Goal: Communication & Community: Answer question/provide support

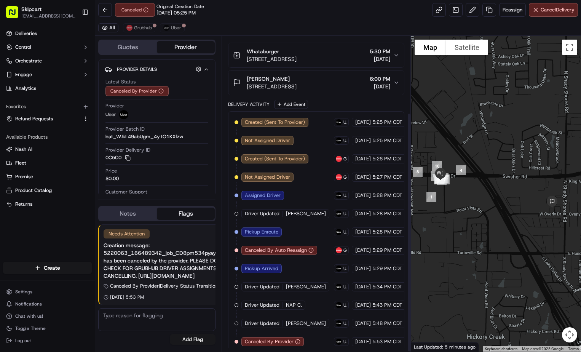
scroll to position [101, 0]
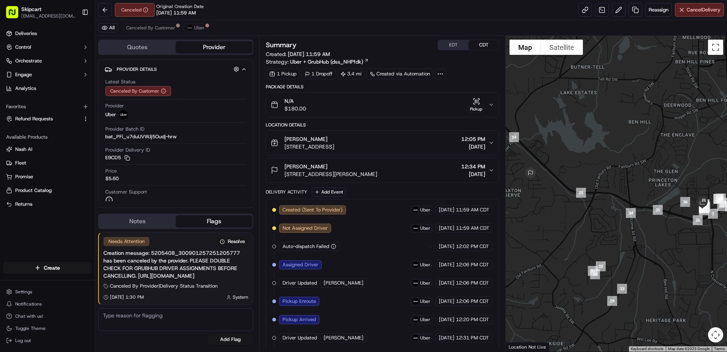
scroll to position [147, 0]
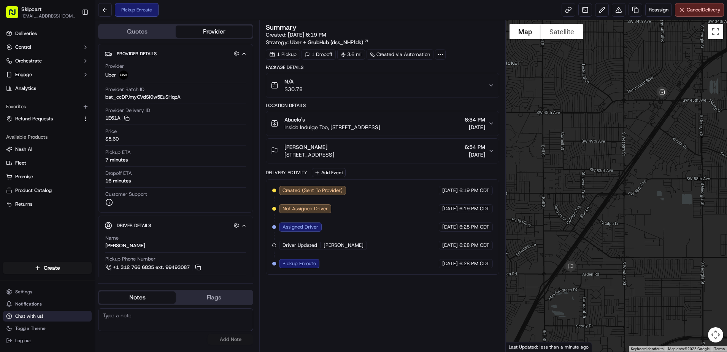
click at [35, 317] on span "Chat with us!" at bounding box center [29, 316] width 28 height 6
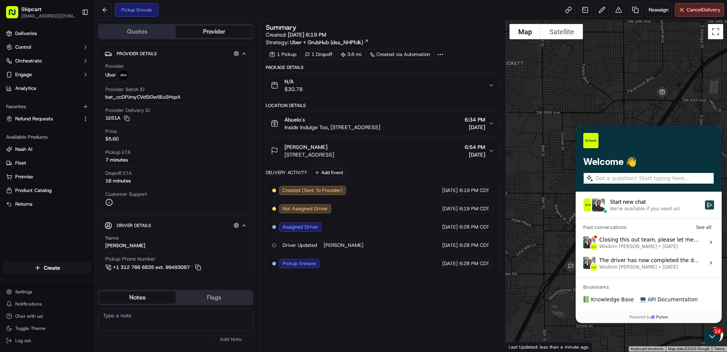
click at [709, 205] on icon "Start new chat" at bounding box center [710, 205] width 6 height 6
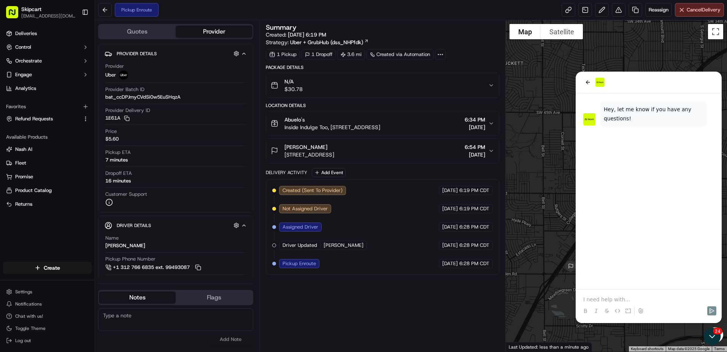
click at [356, 84] on div "N/A $30.78" at bounding box center [380, 85] width 218 height 15
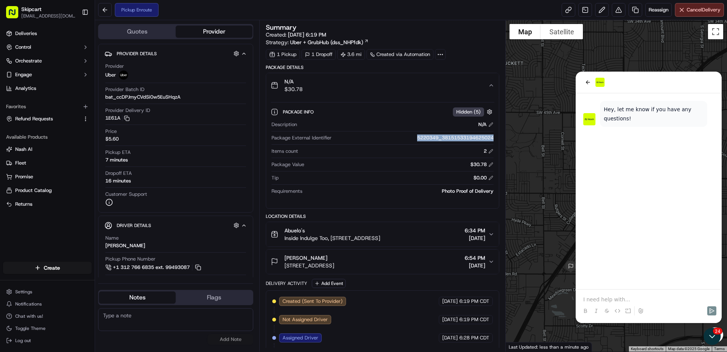
drag, startPoint x: 410, startPoint y: 137, endPoint x: 490, endPoint y: 142, distance: 79.6
click at [490, 142] on div "Package External Identifier 5220349_38151533194625024" at bounding box center [383, 139] width 222 height 10
copy div "5220349_38151533194625024"
click at [605, 296] on p at bounding box center [649, 299] width 131 height 8
click at [673, 293] on p "5220349_38151533194625024" at bounding box center [649, 292] width 131 height 8
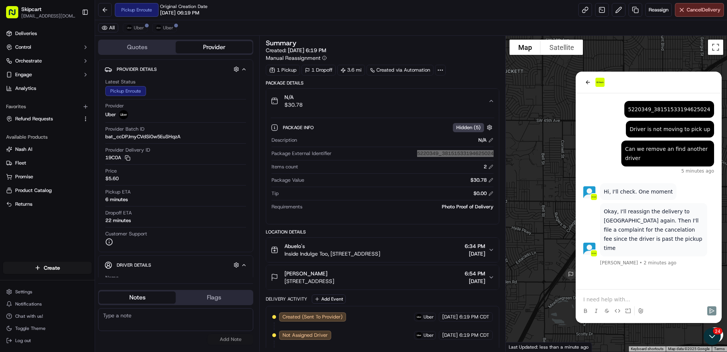
click at [614, 292] on div at bounding box center [649, 303] width 140 height 29
click at [621, 299] on p at bounding box center [649, 299] width 131 height 8
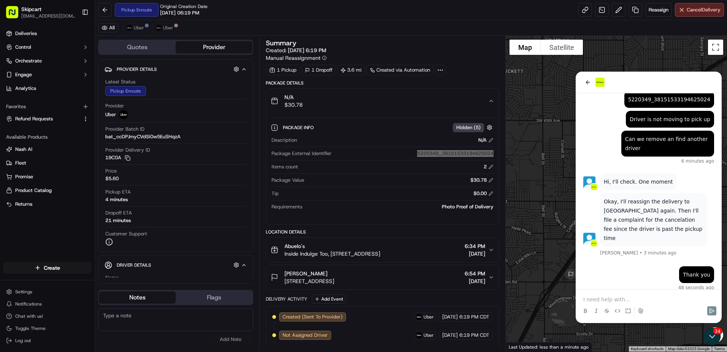
click at [617, 299] on p at bounding box center [649, 299] width 131 height 8
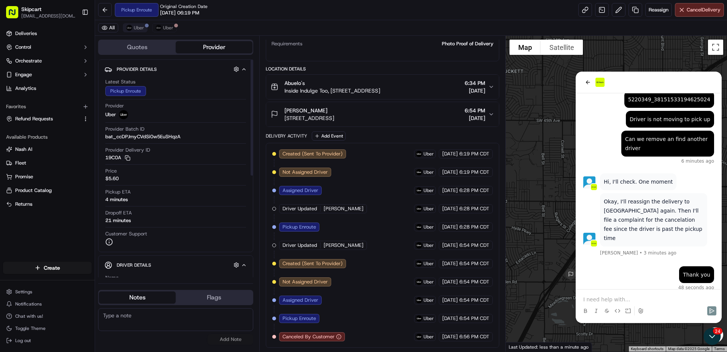
drag, startPoint x: 142, startPoint y: 34, endPoint x: 142, endPoint y: 30, distance: 3.8
click at [142, 33] on div "All Uber Uber" at bounding box center [411, 28] width 632 height 16
click at [142, 30] on span "Uber" at bounding box center [139, 28] width 10 height 6
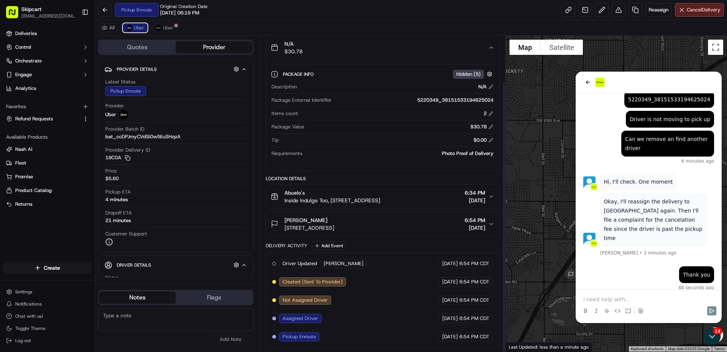
scroll to position [53, 0]
click at [167, 26] on span "Uber" at bounding box center [168, 28] width 10 height 6
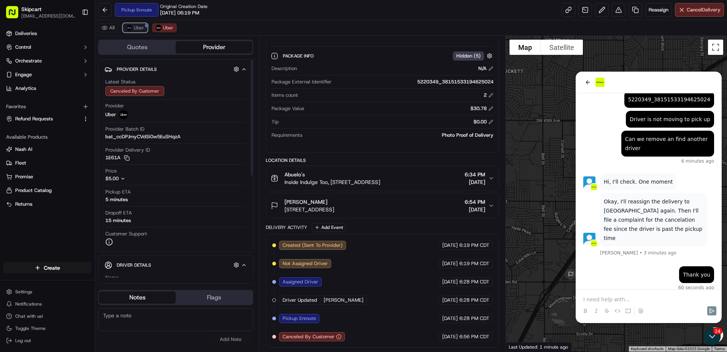
click at [130, 25] on img at bounding box center [129, 28] width 6 height 6
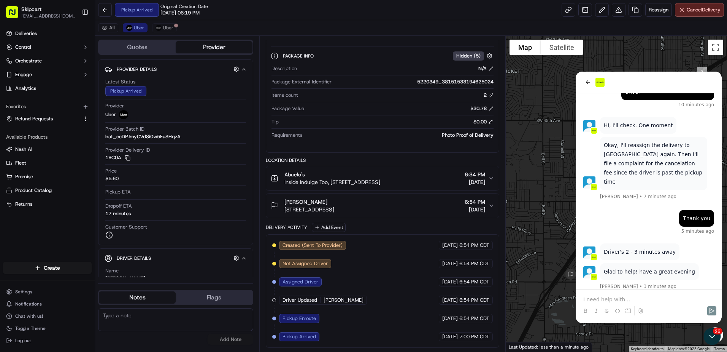
click at [614, 297] on p at bounding box center [649, 299] width 131 height 8
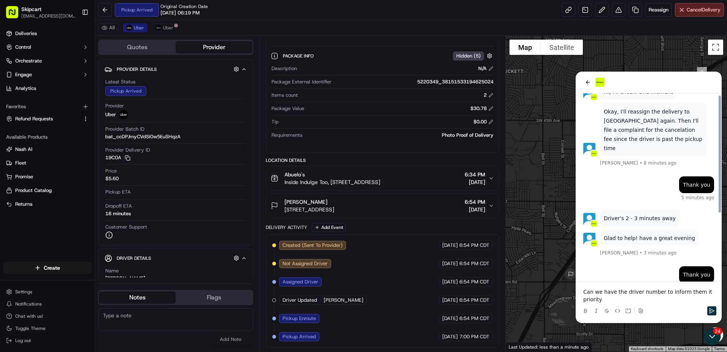
scroll to position [107, 0]
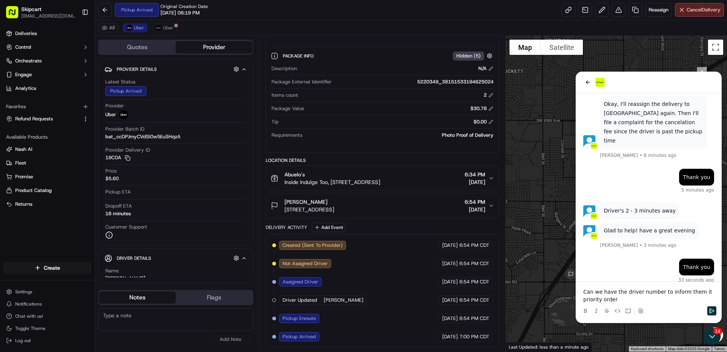
click at [591, 299] on p "Can we have the driver number to inform them it priority order" at bounding box center [649, 295] width 131 height 15
click at [714, 311] on icon "Send" at bounding box center [712, 310] width 6 height 6
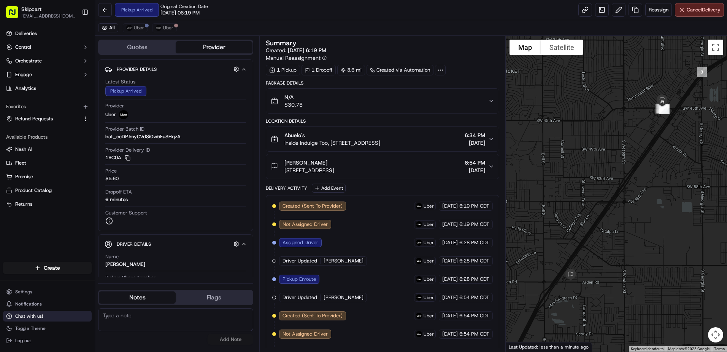
click at [34, 313] on span "Chat with us!" at bounding box center [29, 316] width 28 height 6
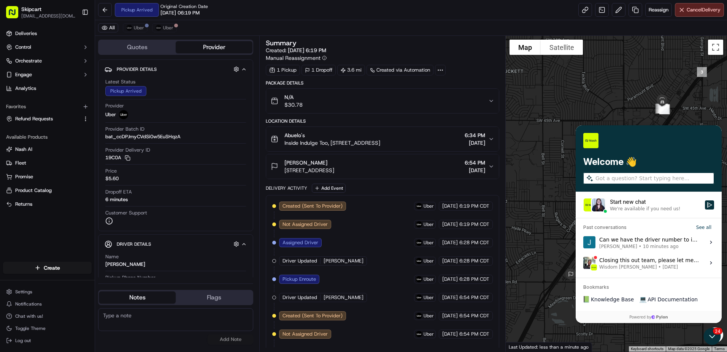
click at [633, 240] on div "Can we have the driver number to inform them it priority order [PERSON_NAME] • …" at bounding box center [650, 242] width 101 height 14
click at [584, 242] on button "View issue" at bounding box center [583, 242] width 0 height 0
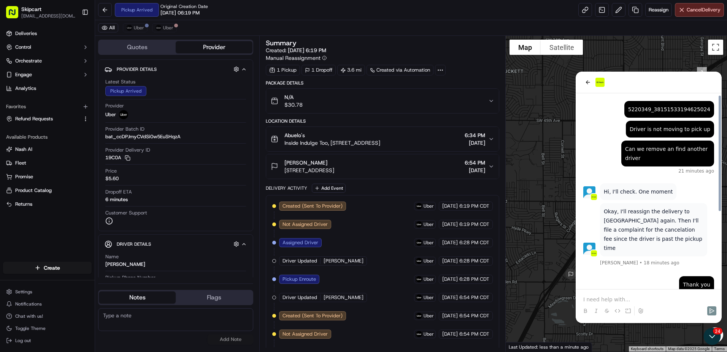
scroll to position [129, 0]
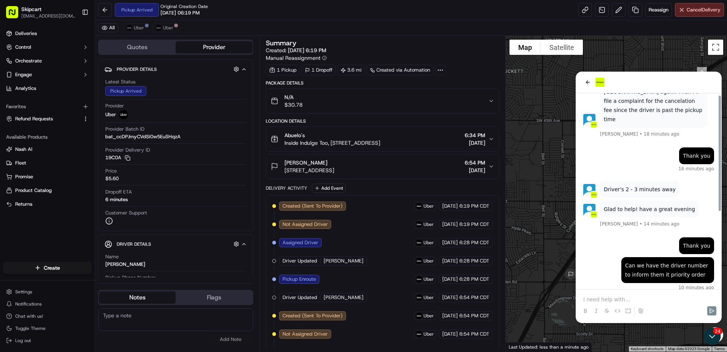
click at [624, 296] on p at bounding box center [649, 299] width 131 height 8
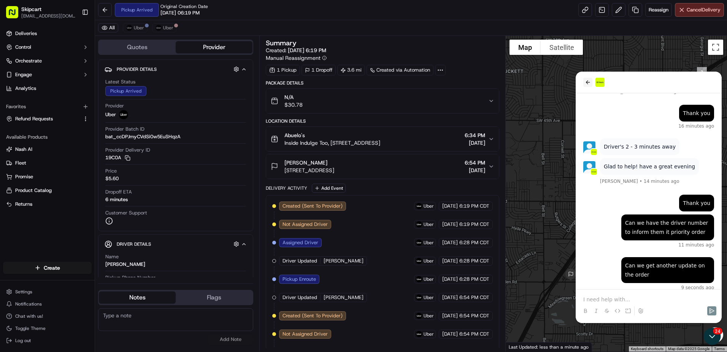
click at [591, 82] on icon "back" at bounding box center [588, 82] width 6 height 6
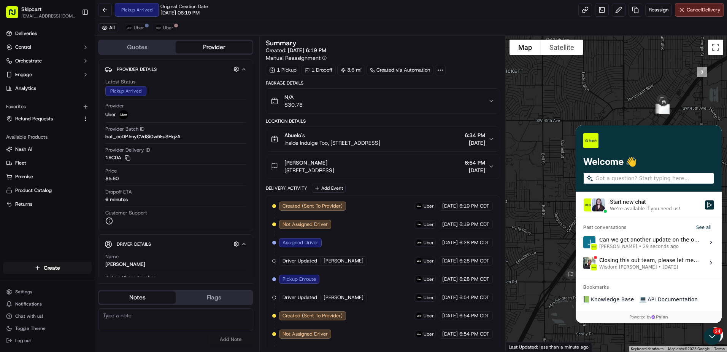
click at [628, 198] on div "Start new chat" at bounding box center [655, 202] width 91 height 8
click at [705, 200] on button "Start new chat We're available if you need us!" at bounding box center [709, 204] width 9 height 9
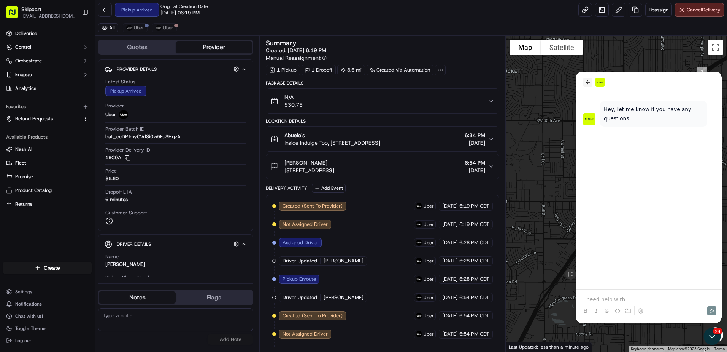
click at [590, 83] on icon "back" at bounding box center [588, 82] width 6 height 6
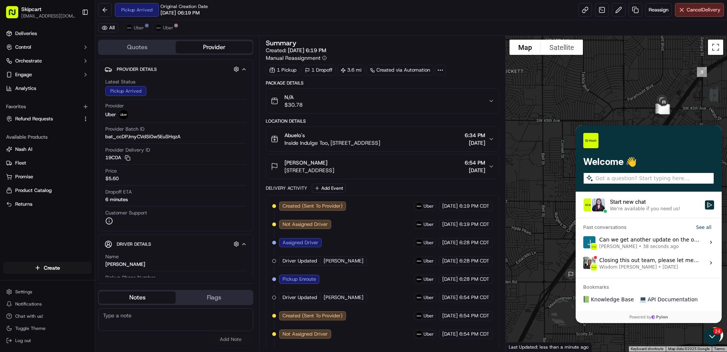
click at [637, 242] on div "Can we get another update on the order [PERSON_NAME] • 38 seconds ago" at bounding box center [650, 242] width 101 height 14
click at [584, 242] on button "View issue" at bounding box center [583, 242] width 0 height 0
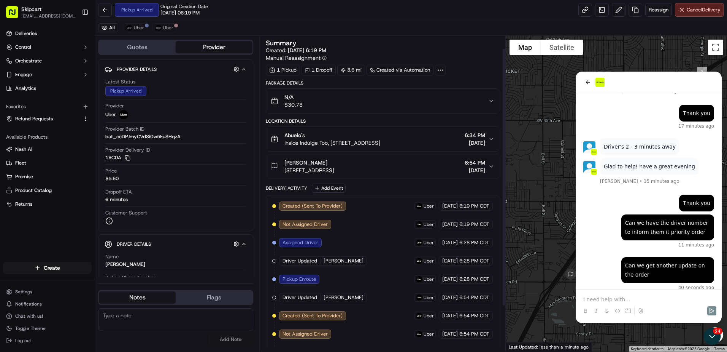
scroll to position [70, 0]
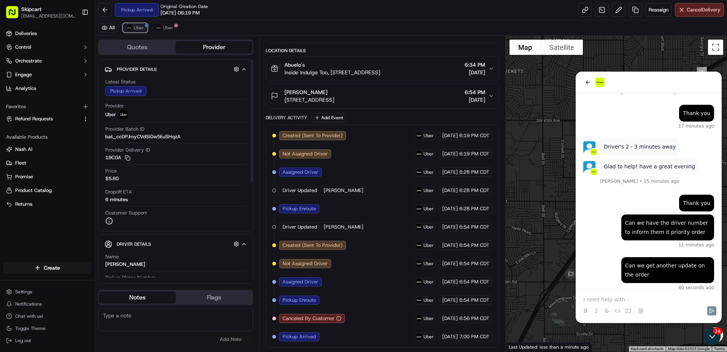
click at [137, 25] on span "Uber" at bounding box center [139, 28] width 10 height 6
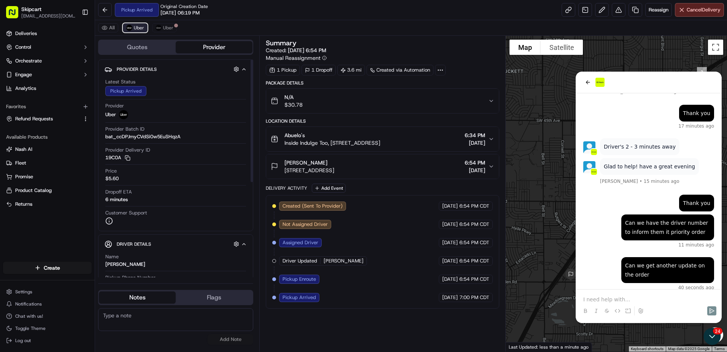
scroll to position [0, 0]
